Goal: Transaction & Acquisition: Book appointment/travel/reservation

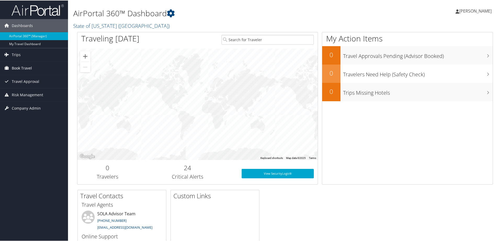
click at [13, 69] on span "Book Travel" at bounding box center [22, 67] width 20 height 13
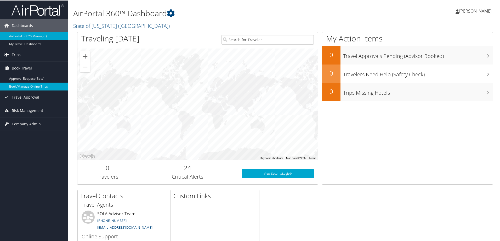
click at [19, 85] on link "Book/Manage Online Trips" at bounding box center [34, 86] width 68 height 8
